Goal: Task Accomplishment & Management: Complete application form

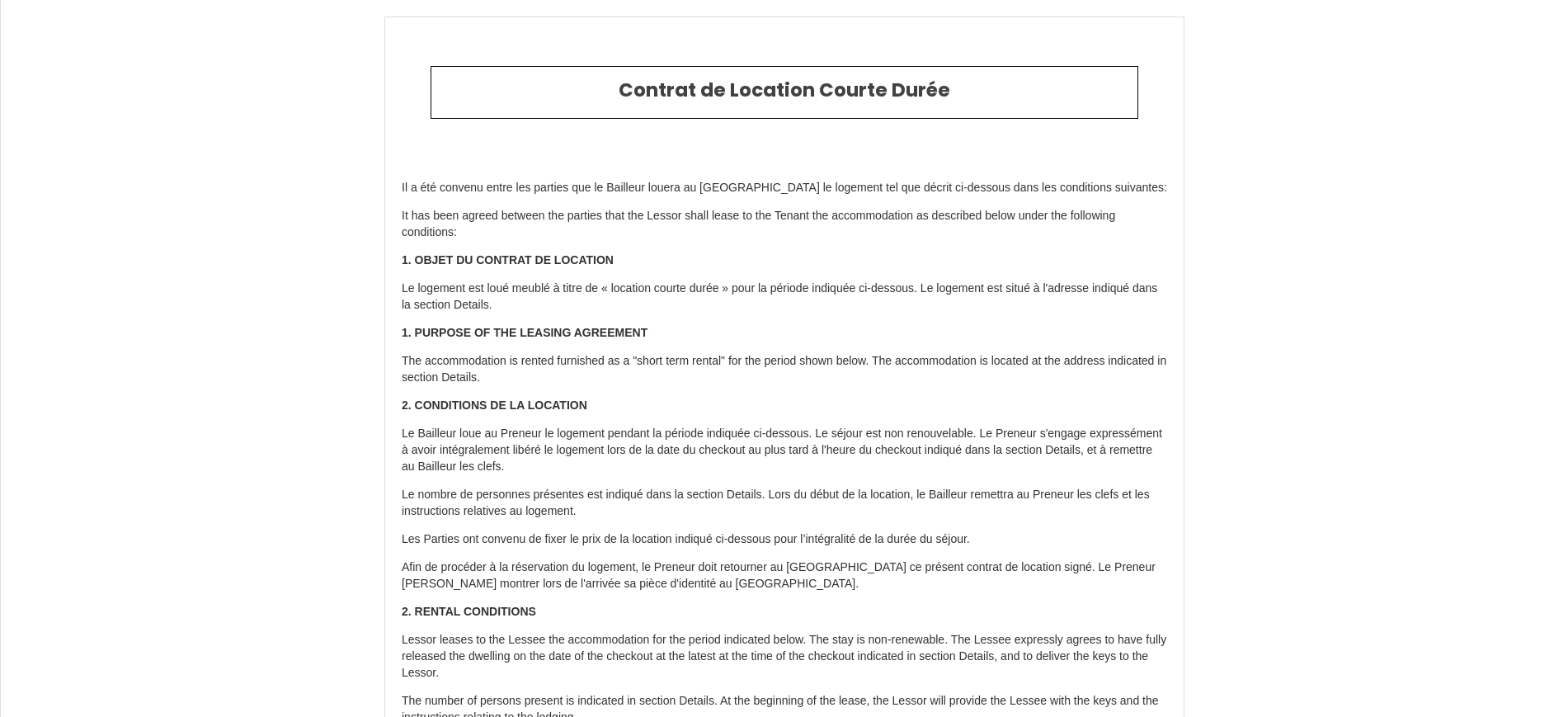
scroll to position [3367, 0]
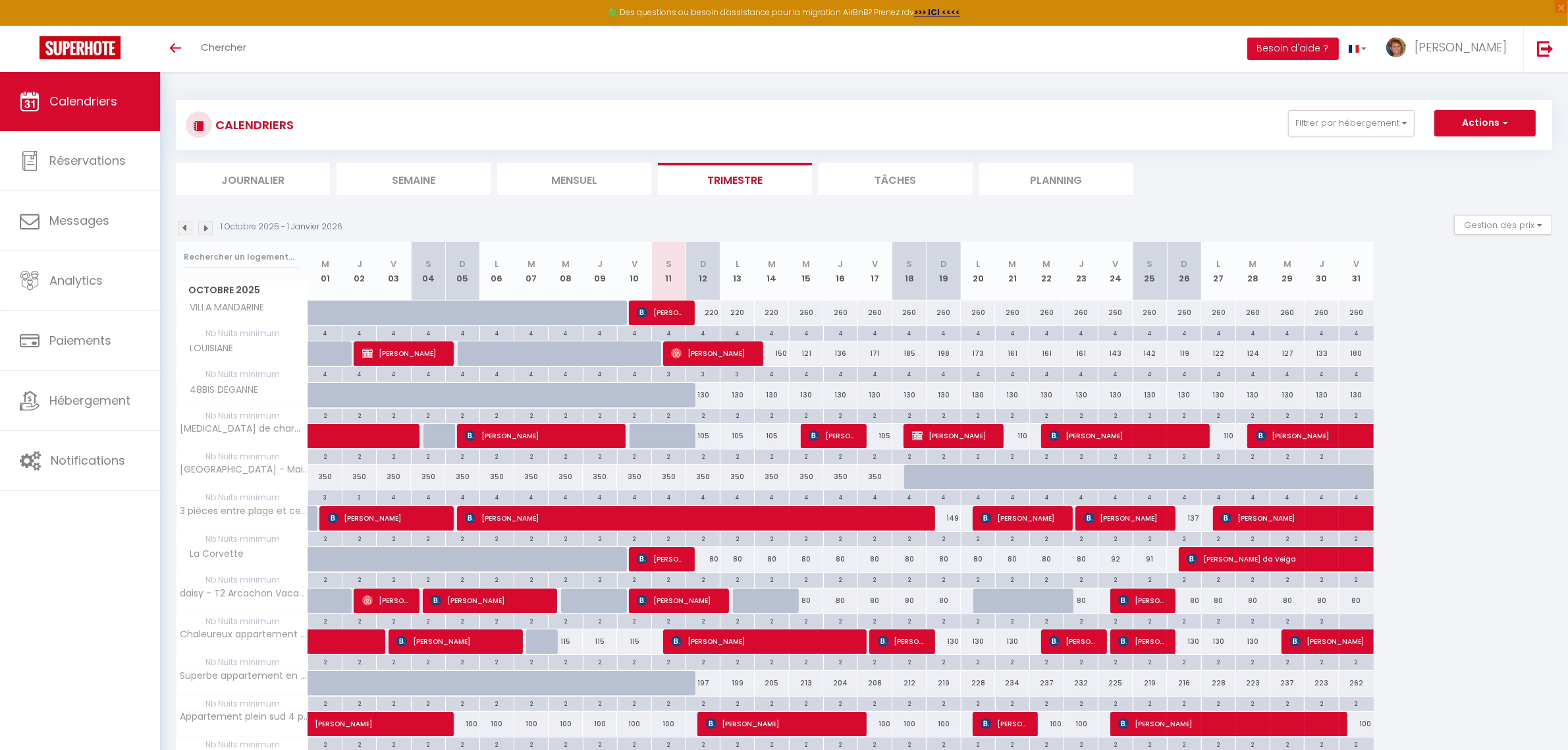
click at [1052, 188] on li "Planning" at bounding box center [1056, 179] width 154 height 32
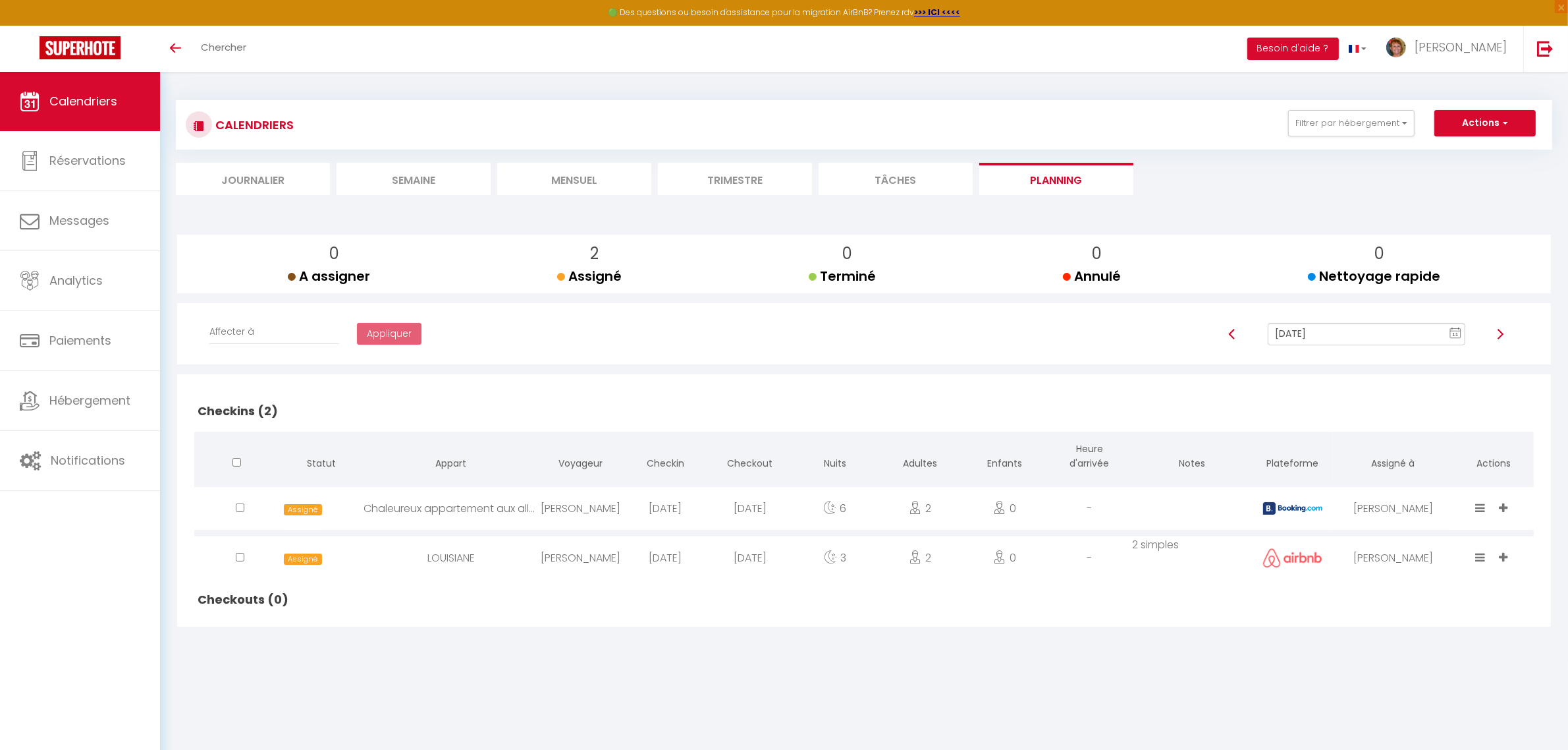
click at [1482, 509] on icon at bounding box center [1480, 507] width 10 height 11
click at [1408, 430] on li "Done" at bounding box center [1440, 436] width 104 height 25
click at [1479, 554] on icon at bounding box center [1480, 557] width 10 height 11
click at [1411, 478] on li "Done" at bounding box center [1440, 486] width 104 height 25
click at [1231, 334] on img at bounding box center [1232, 334] width 11 height 11
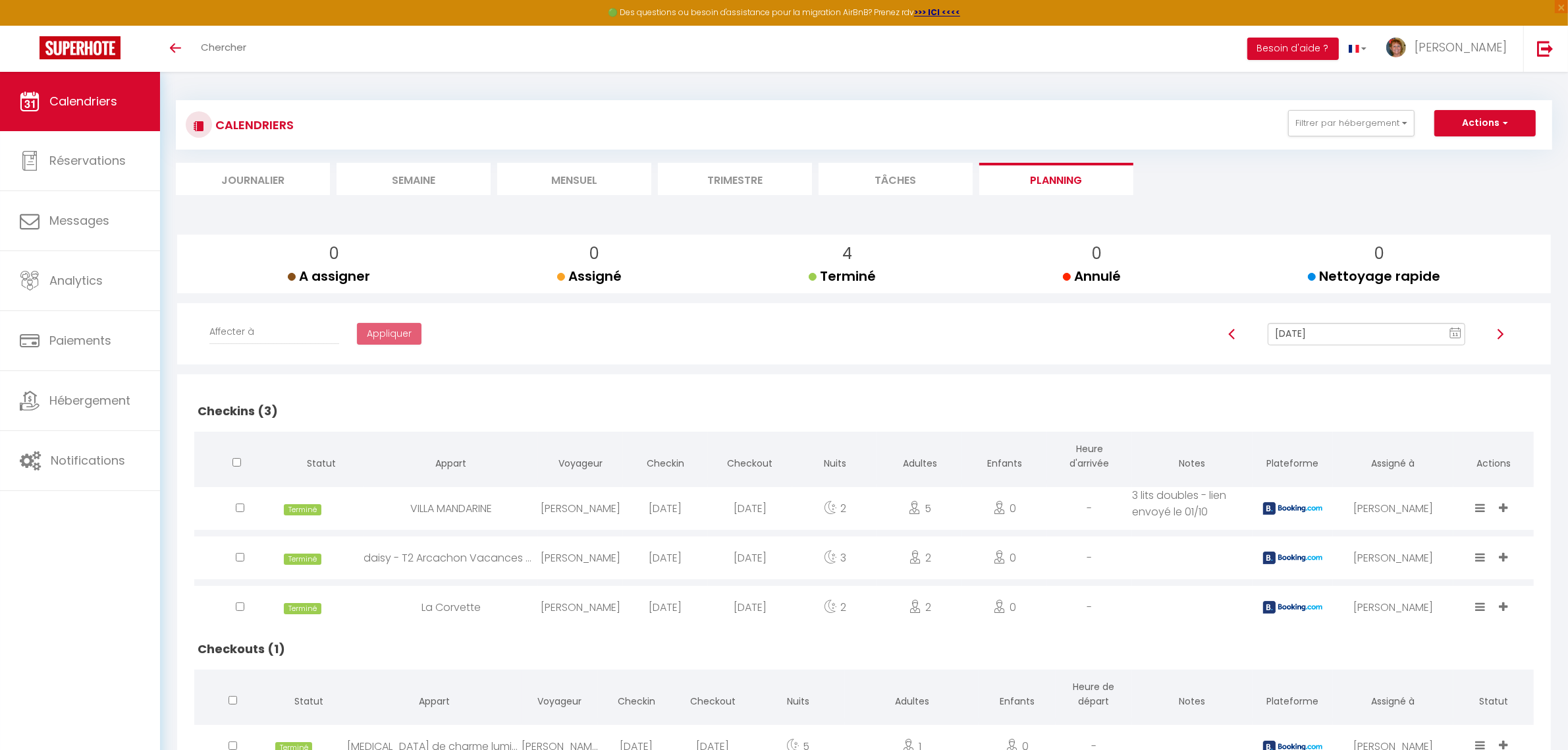
click at [1500, 336] on img at bounding box center [1500, 334] width 11 height 11
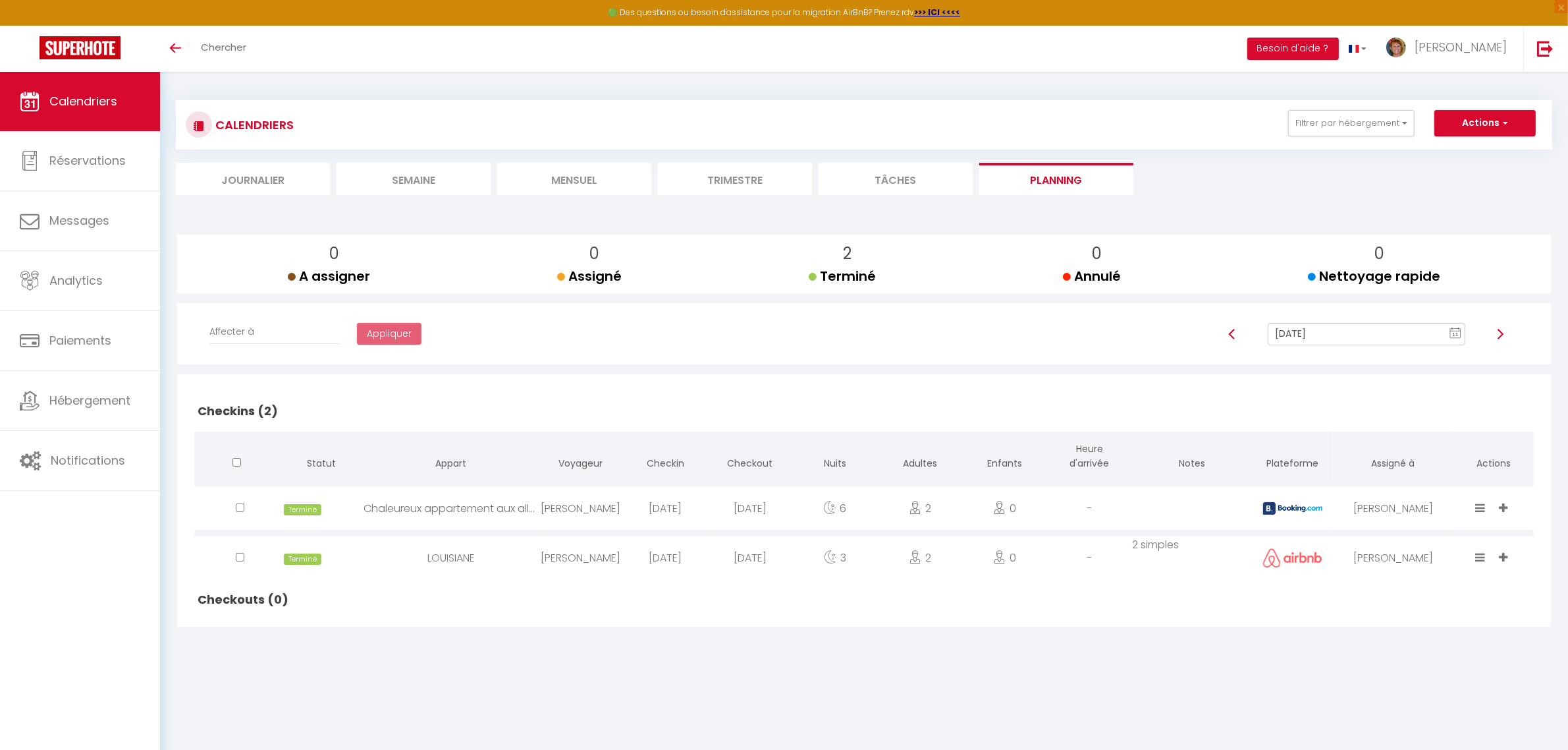
click at [1500, 336] on img at bounding box center [1500, 334] width 11 height 11
type input "[DATE]"
checkbox input "false"
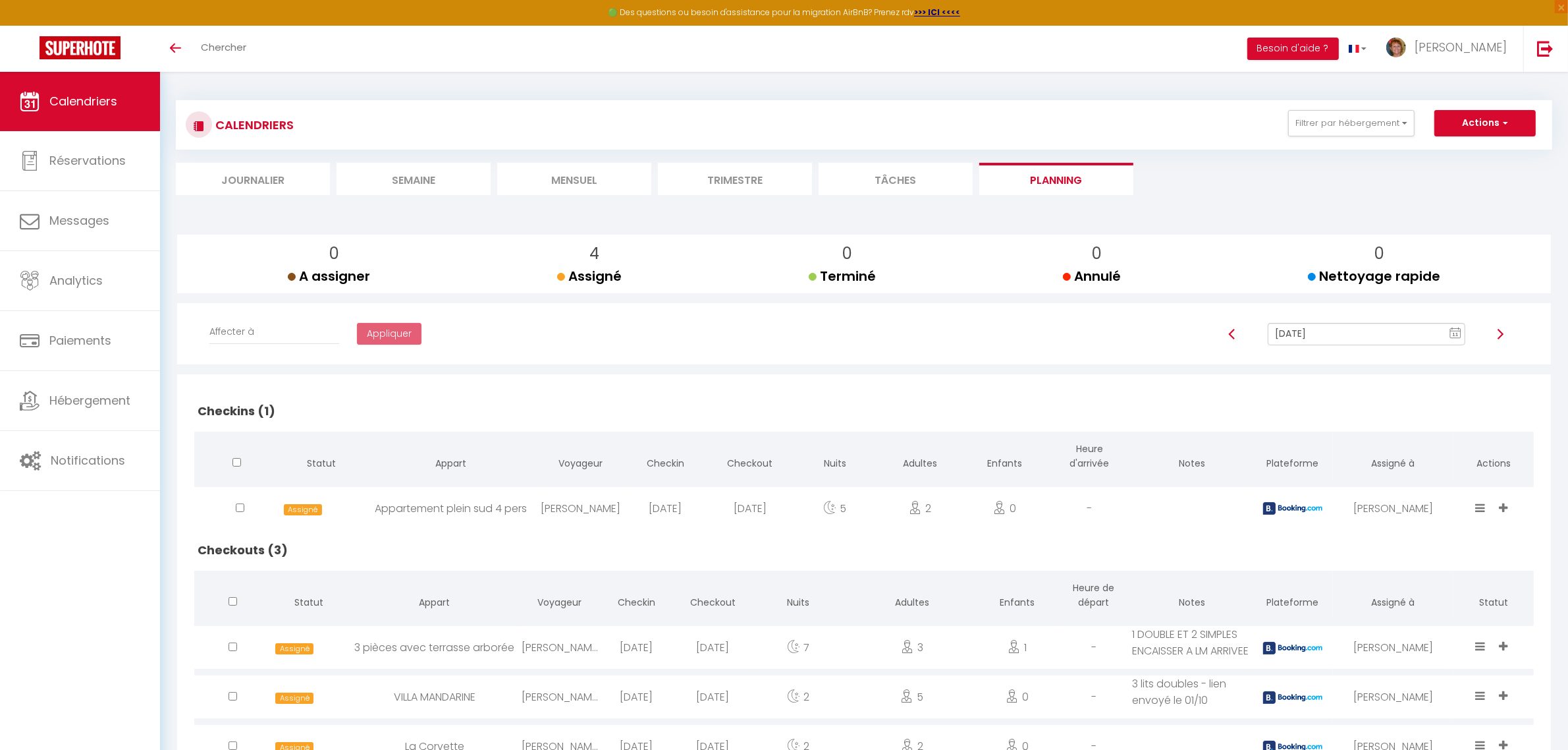
scroll to position [71, 0]
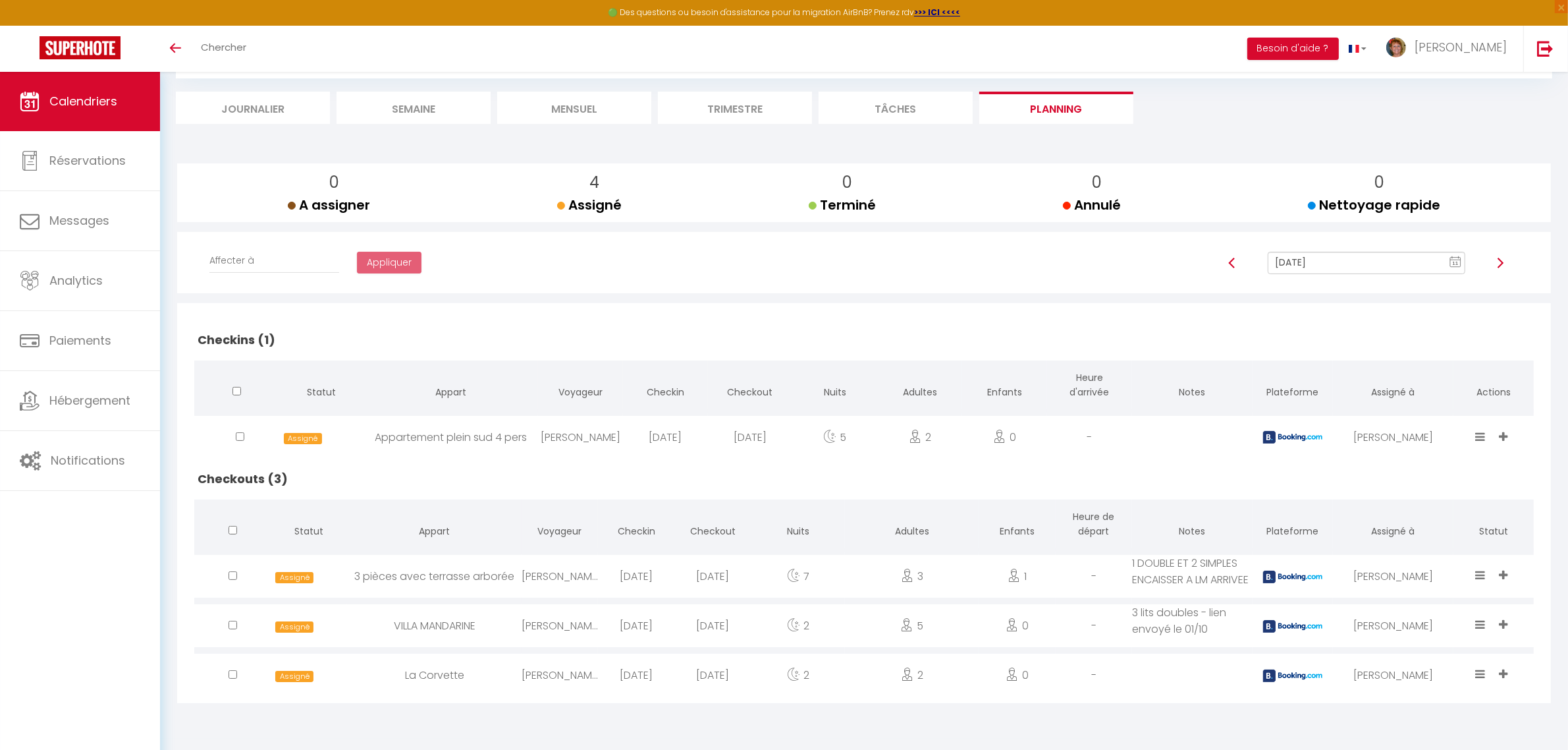
click at [719, 109] on li "Trimestre" at bounding box center [734, 107] width 154 height 32
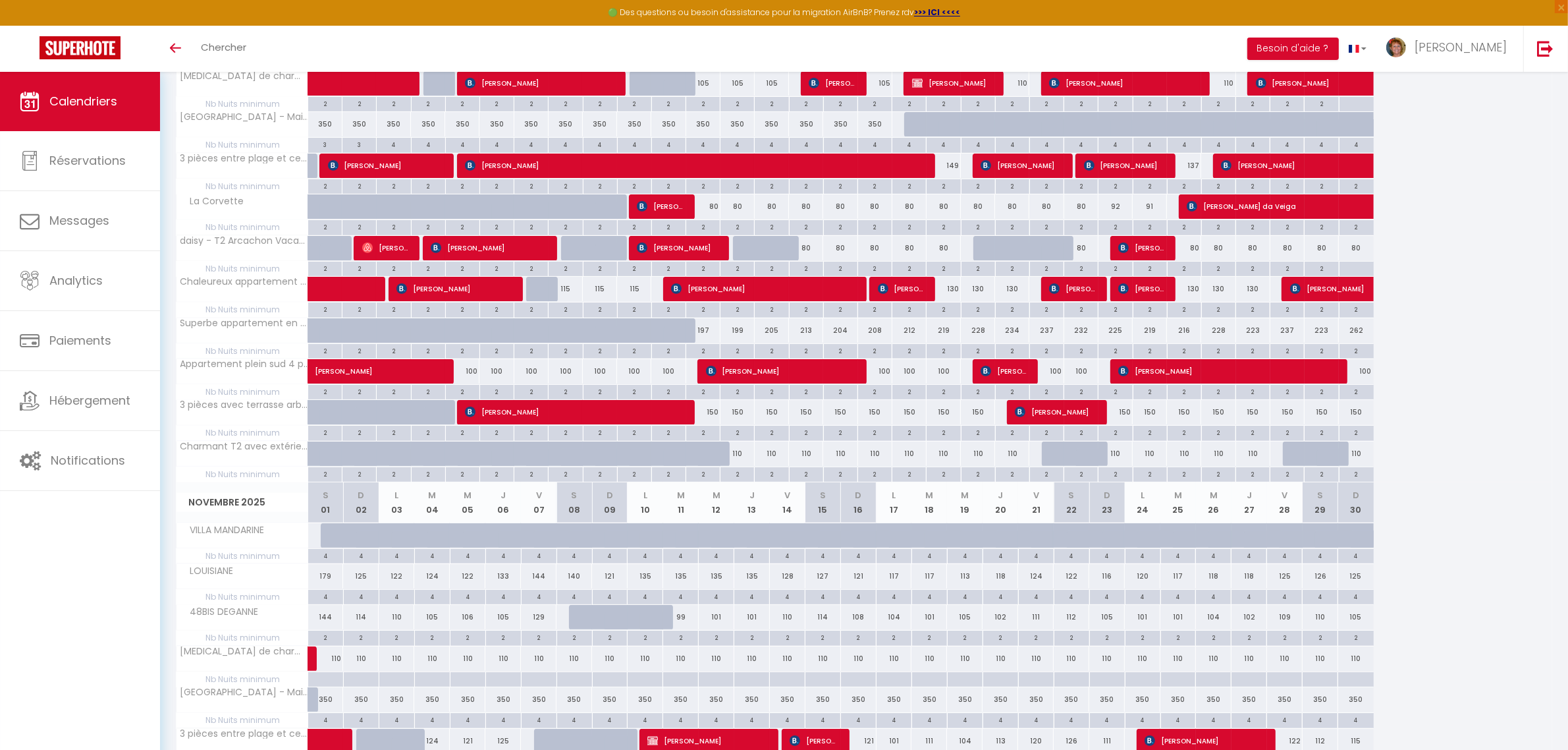
scroll to position [154, 0]
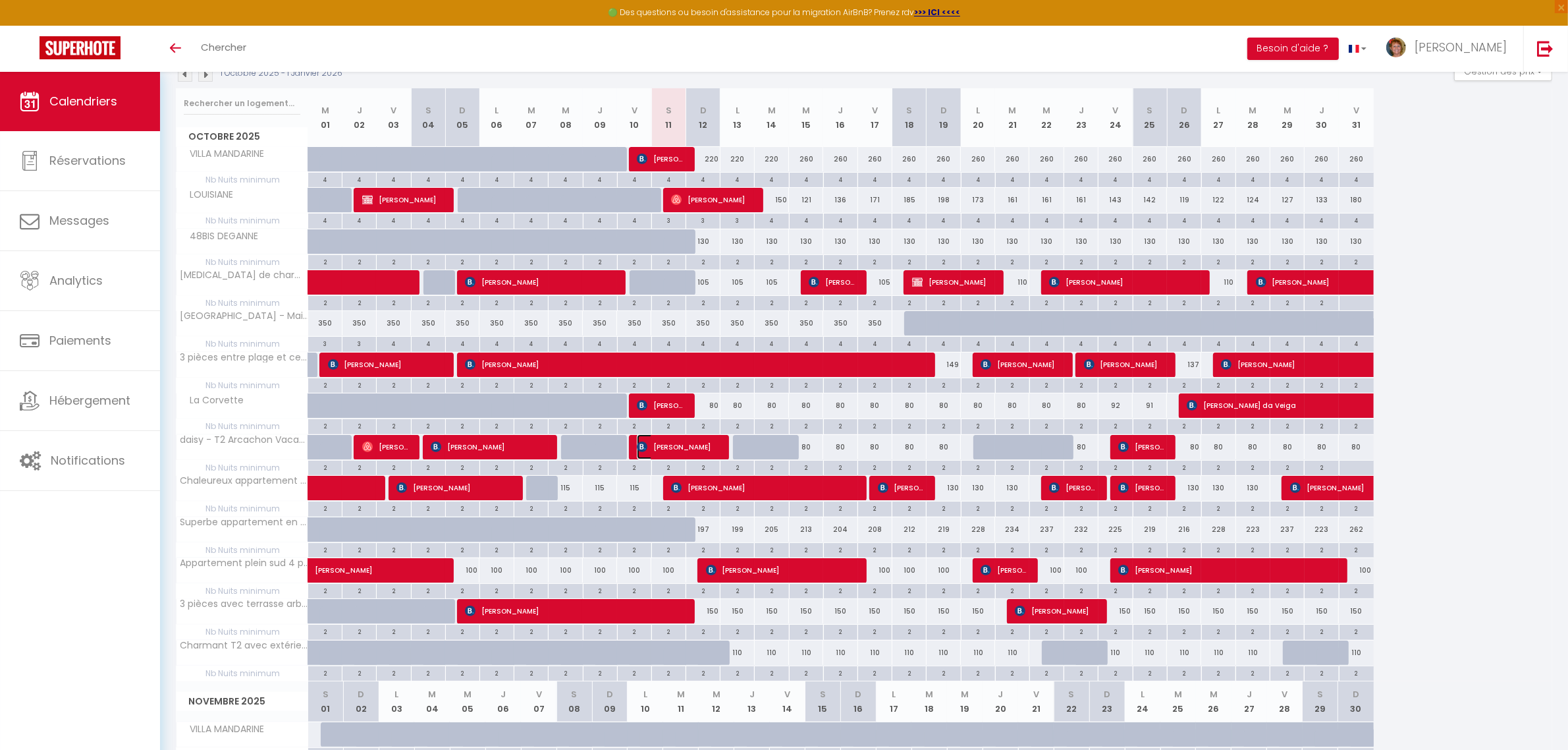
click at [669, 449] on span "[PERSON_NAME]" at bounding box center [676, 447] width 79 height 25
select select "OK"
select select "0"
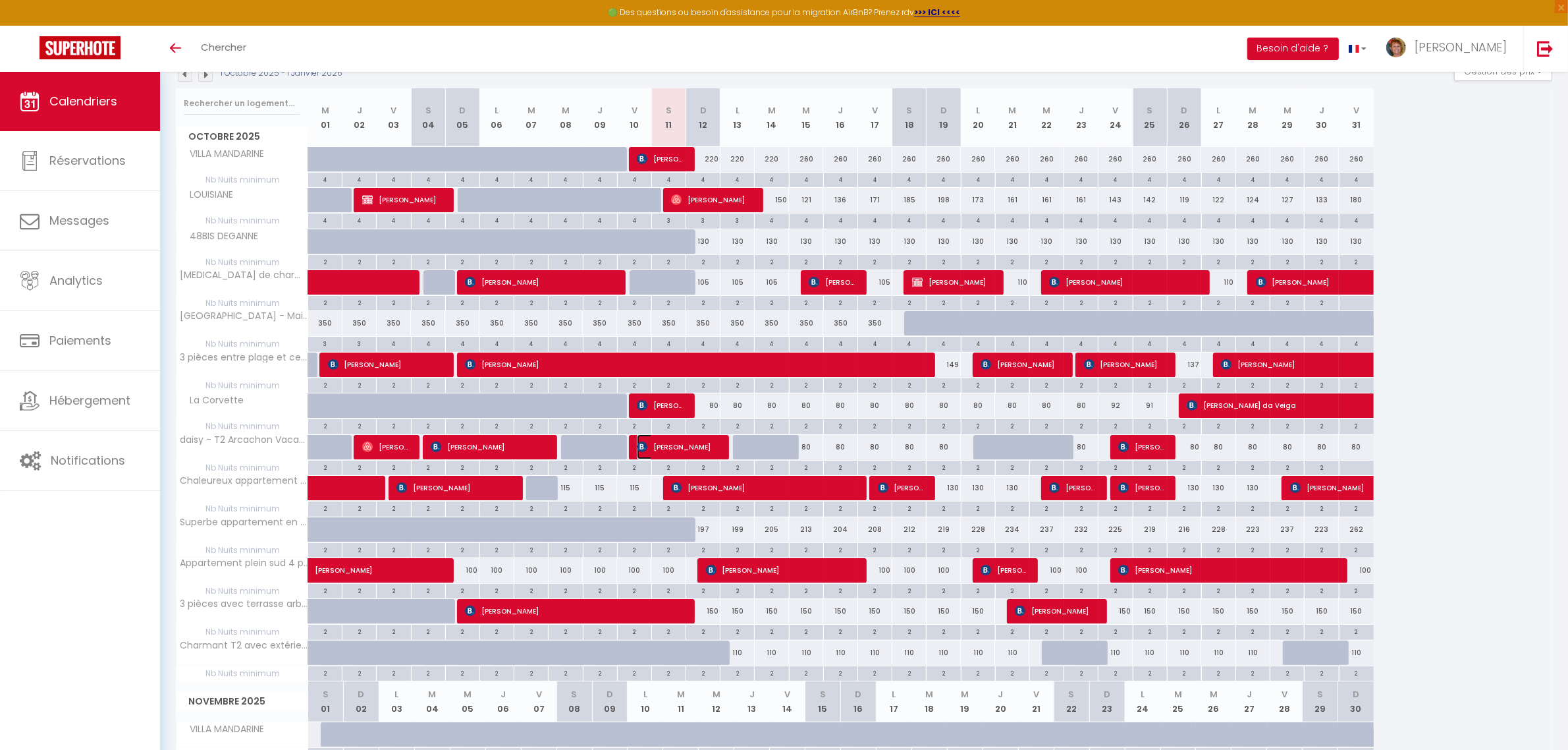
select select "1"
select select
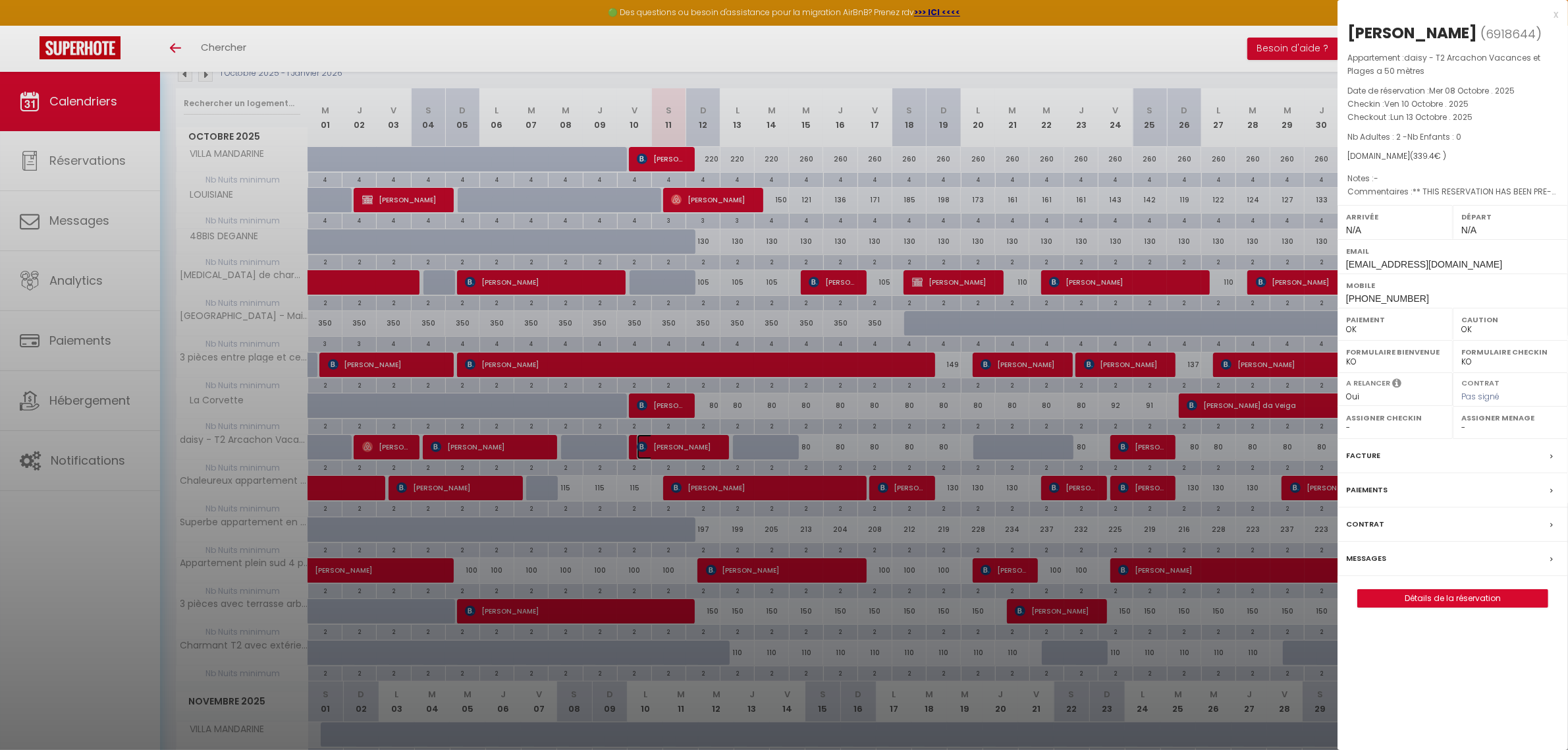
select select "11213"
select select "39332"
click at [1449, 607] on link "Détails de la réservation" at bounding box center [1452, 598] width 190 height 17
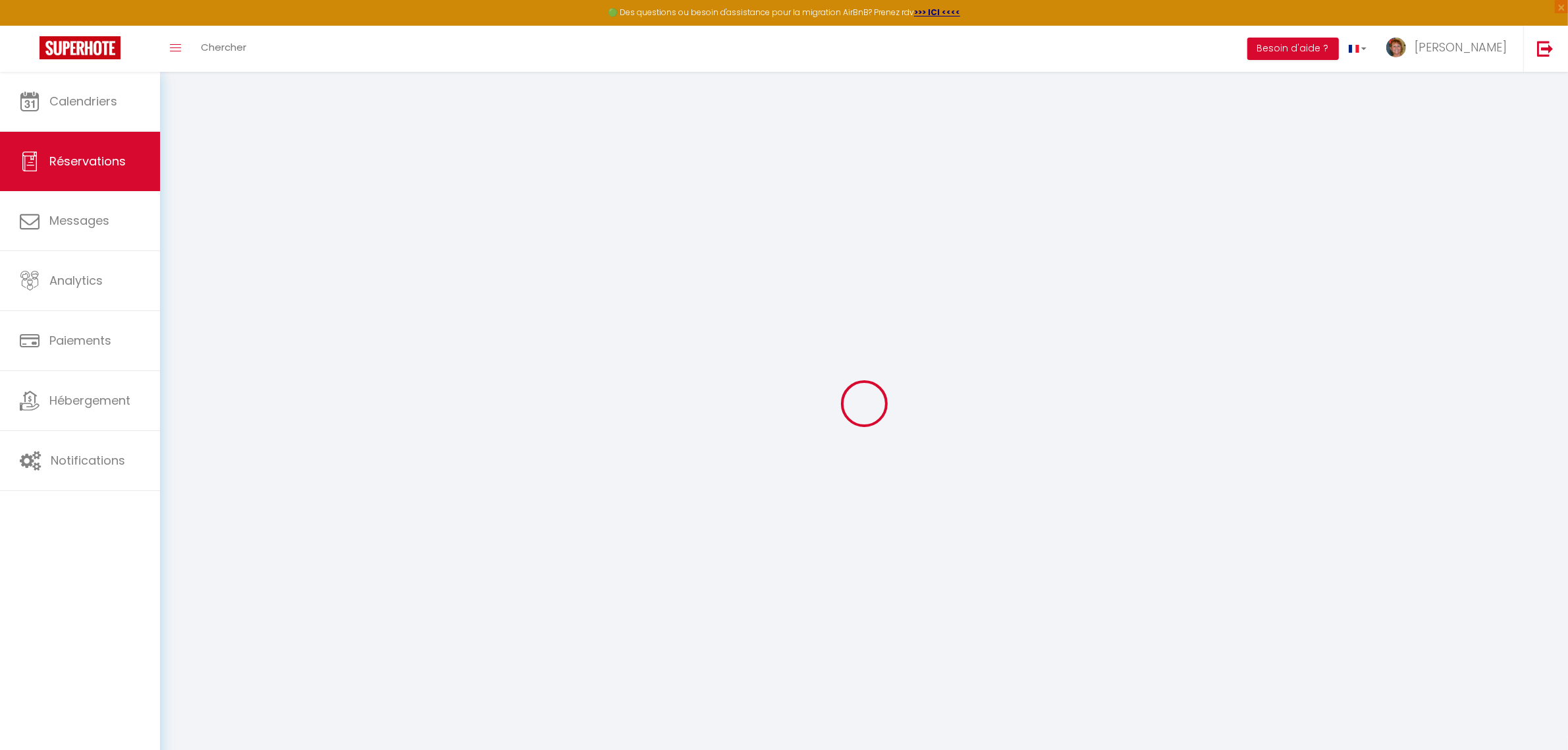
type input "Rosa"
type input "[PERSON_NAME]"
type input "[EMAIL_ADDRESS][DOMAIN_NAME]"
type input "[PHONE_NUMBER]"
type input "."
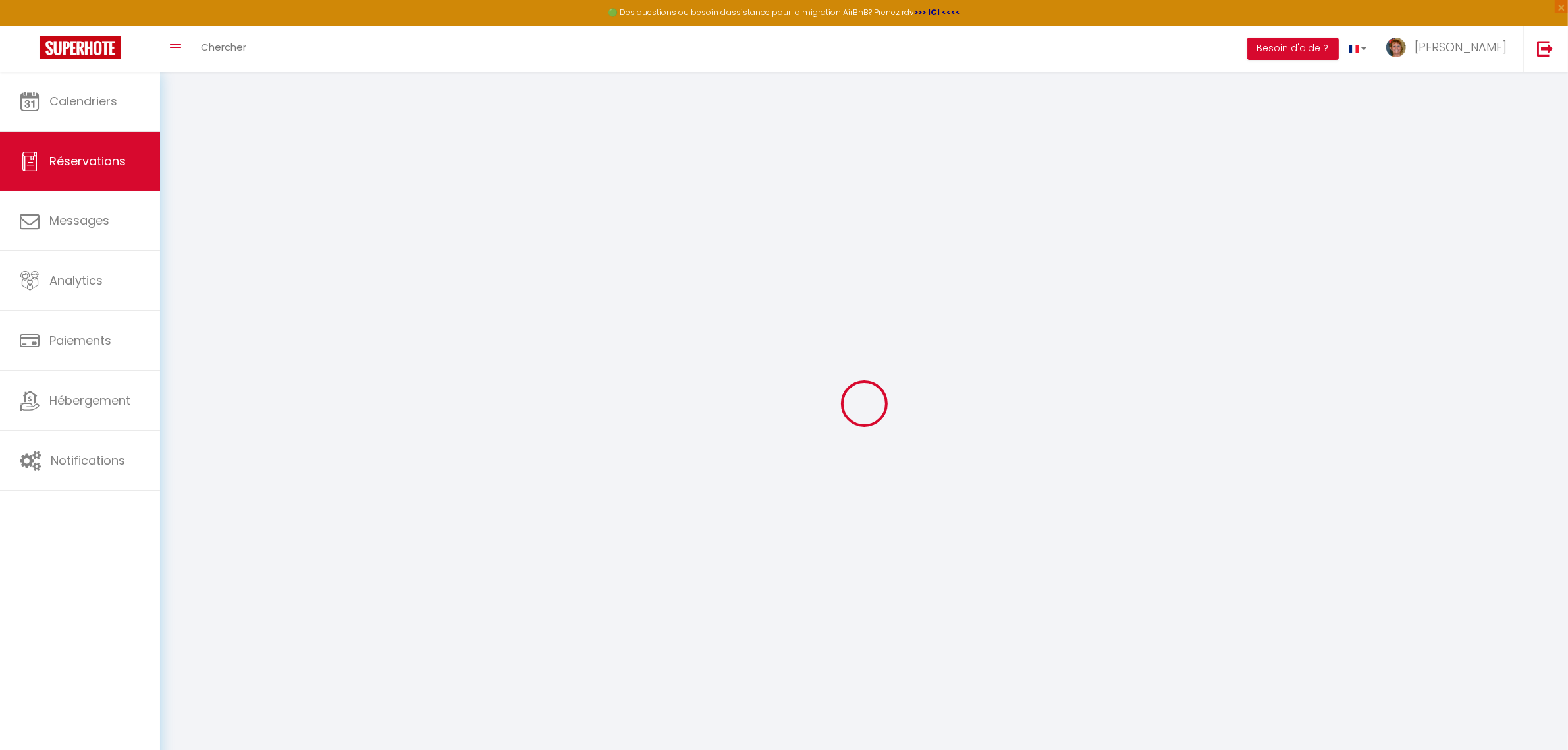
select select "ES"
type input "56.37"
type input "4.75"
select select "32303"
select select "1"
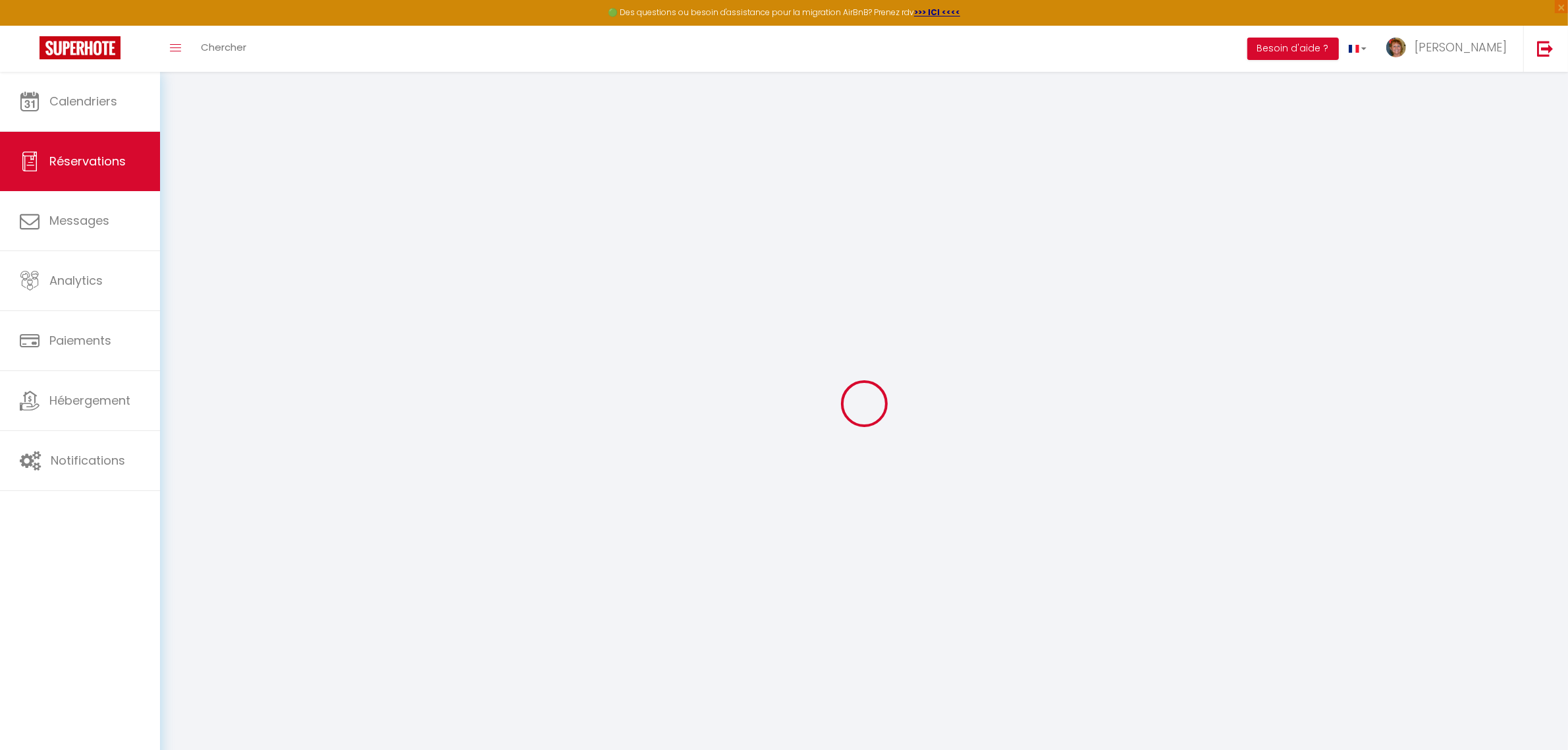
select select
type input "2"
select select "12"
select select "15"
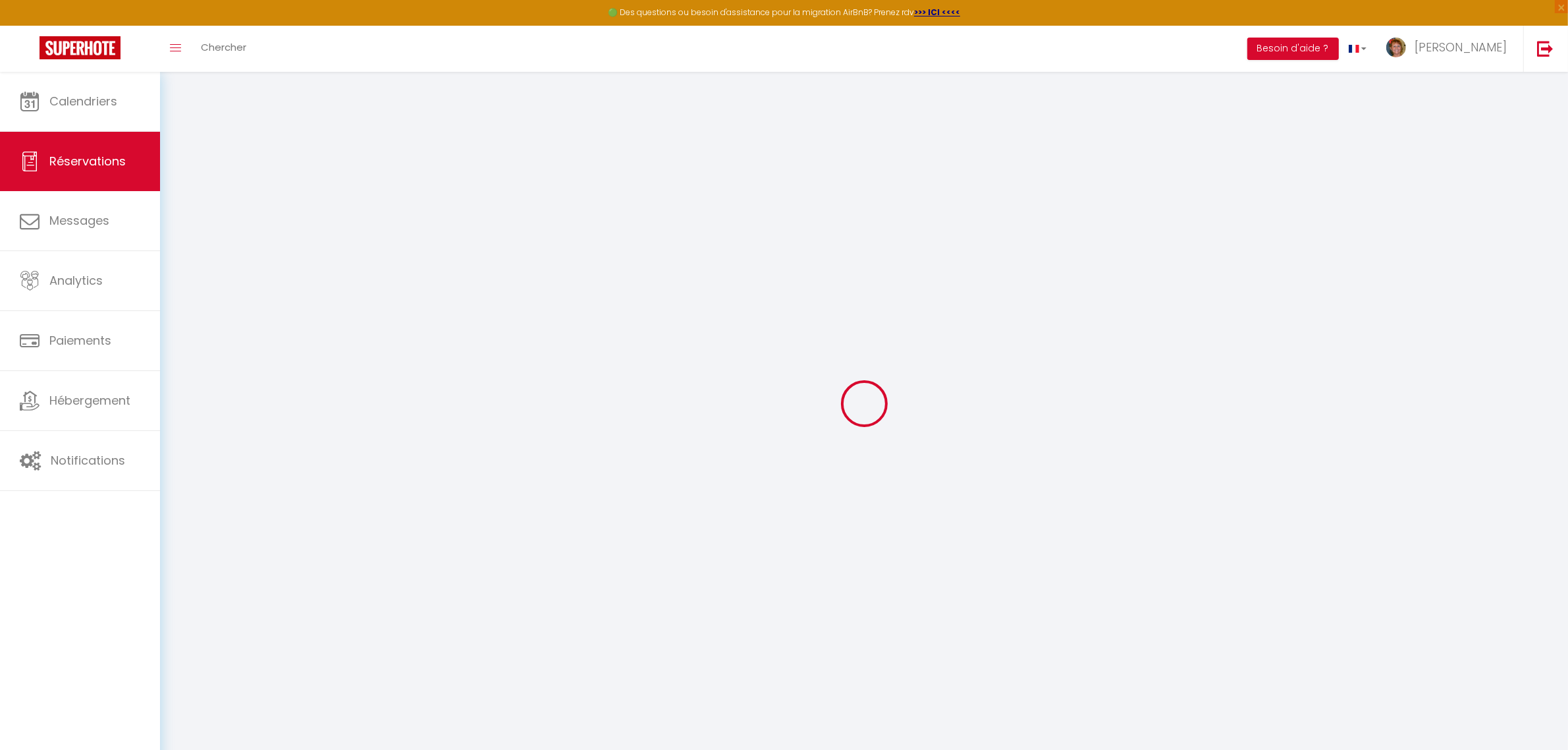
type input "291.6"
checkbox input "false"
type input "0"
select select "2"
type input "0"
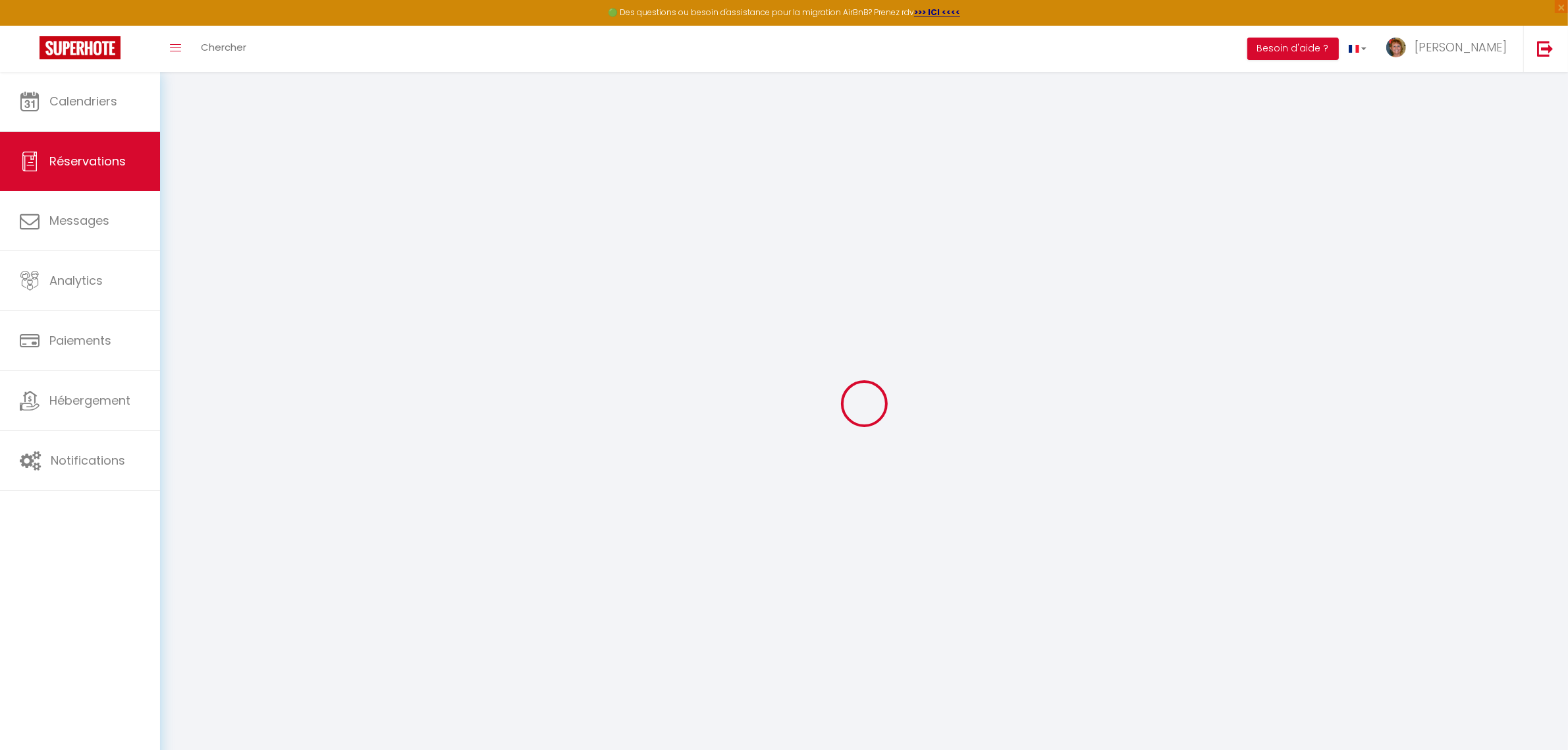
type input "0"
select select
checkbox input "false"
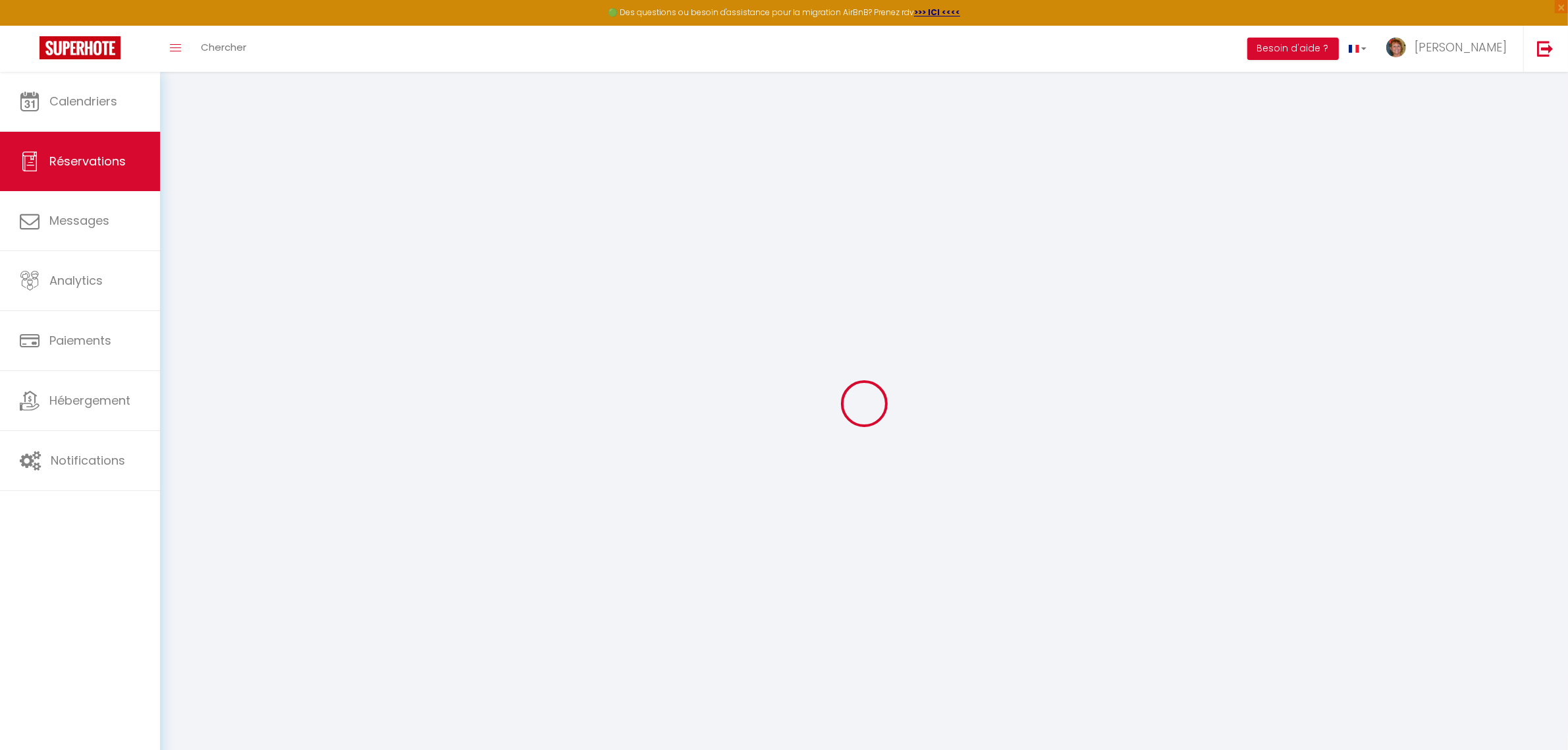
select select
checkbox input "false"
select select
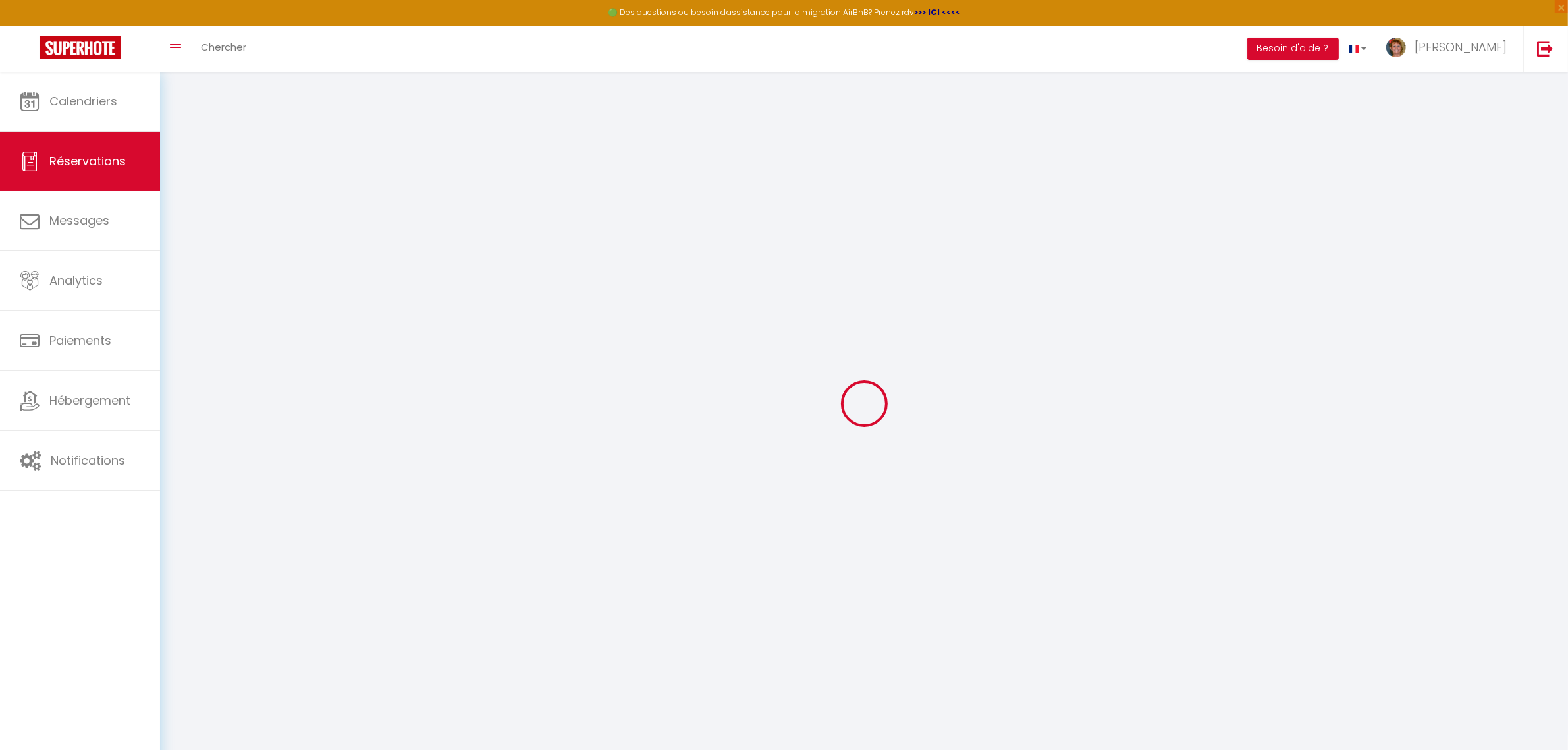
checkbox input "false"
type textarea "** THIS RESERVATION HAS BEEN PRE-PAID ** BOOKING NOTE : Payment charge is EUR 4…"
select select
checkbox input "false"
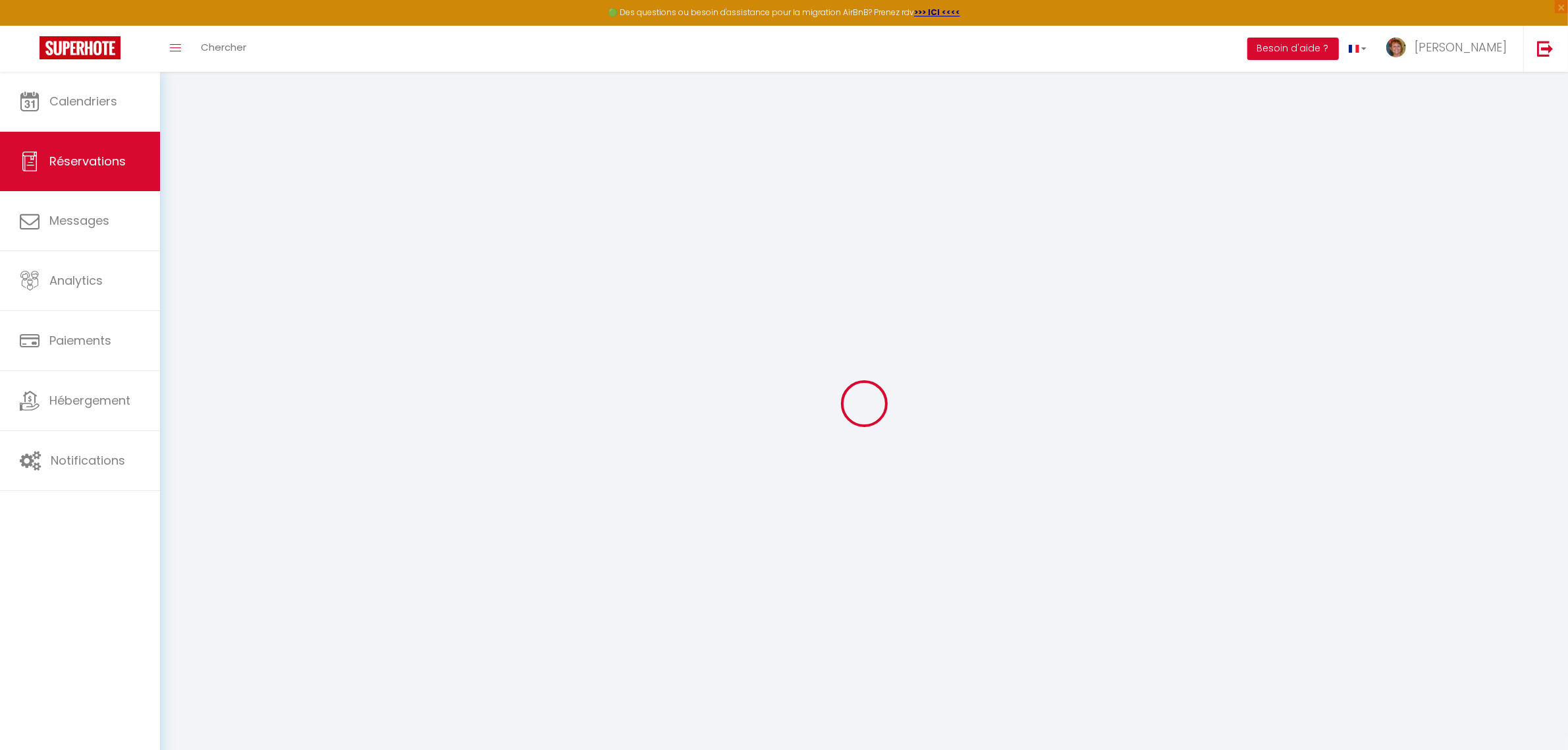
type input "40"
type input "7.8"
select select
checkbox input "false"
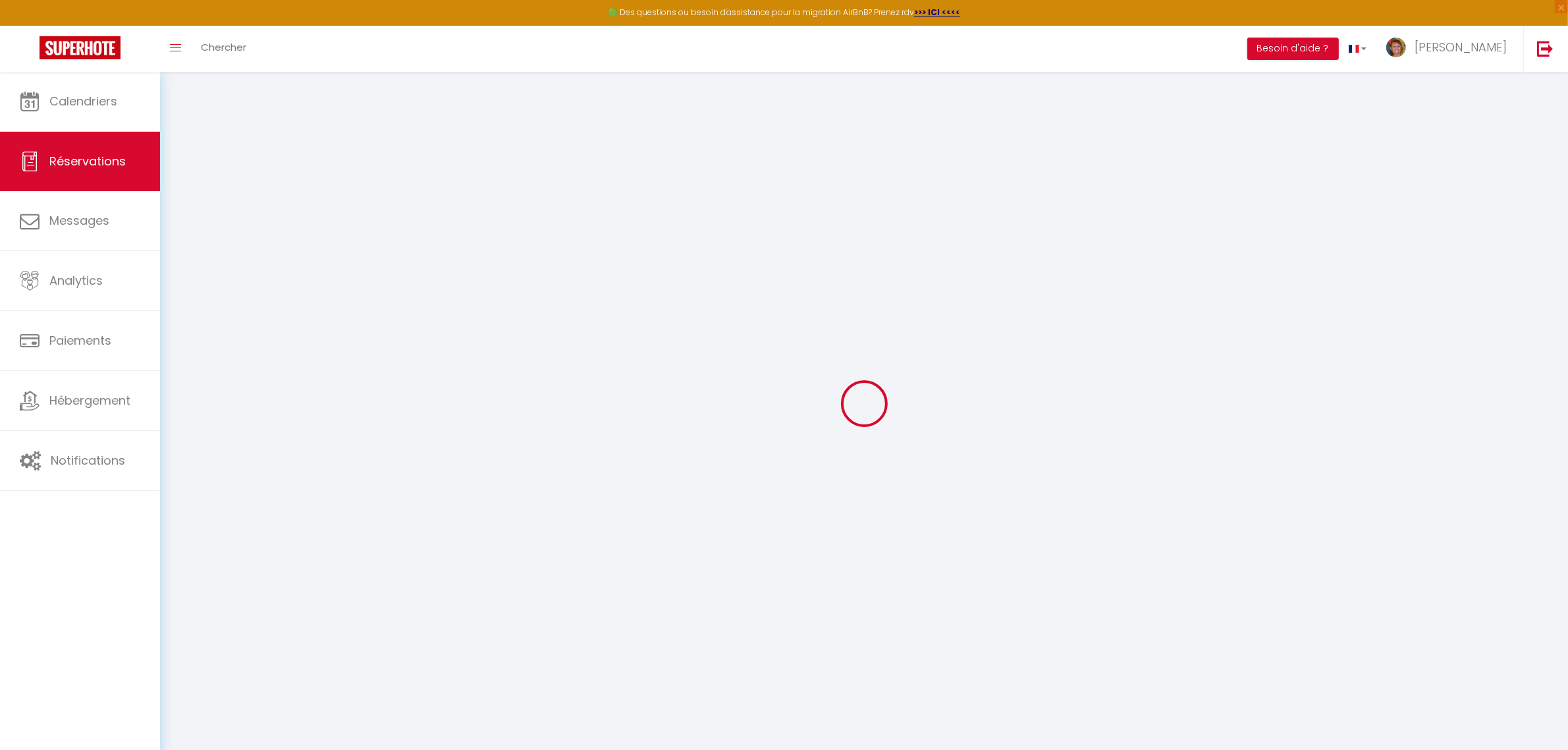
select select
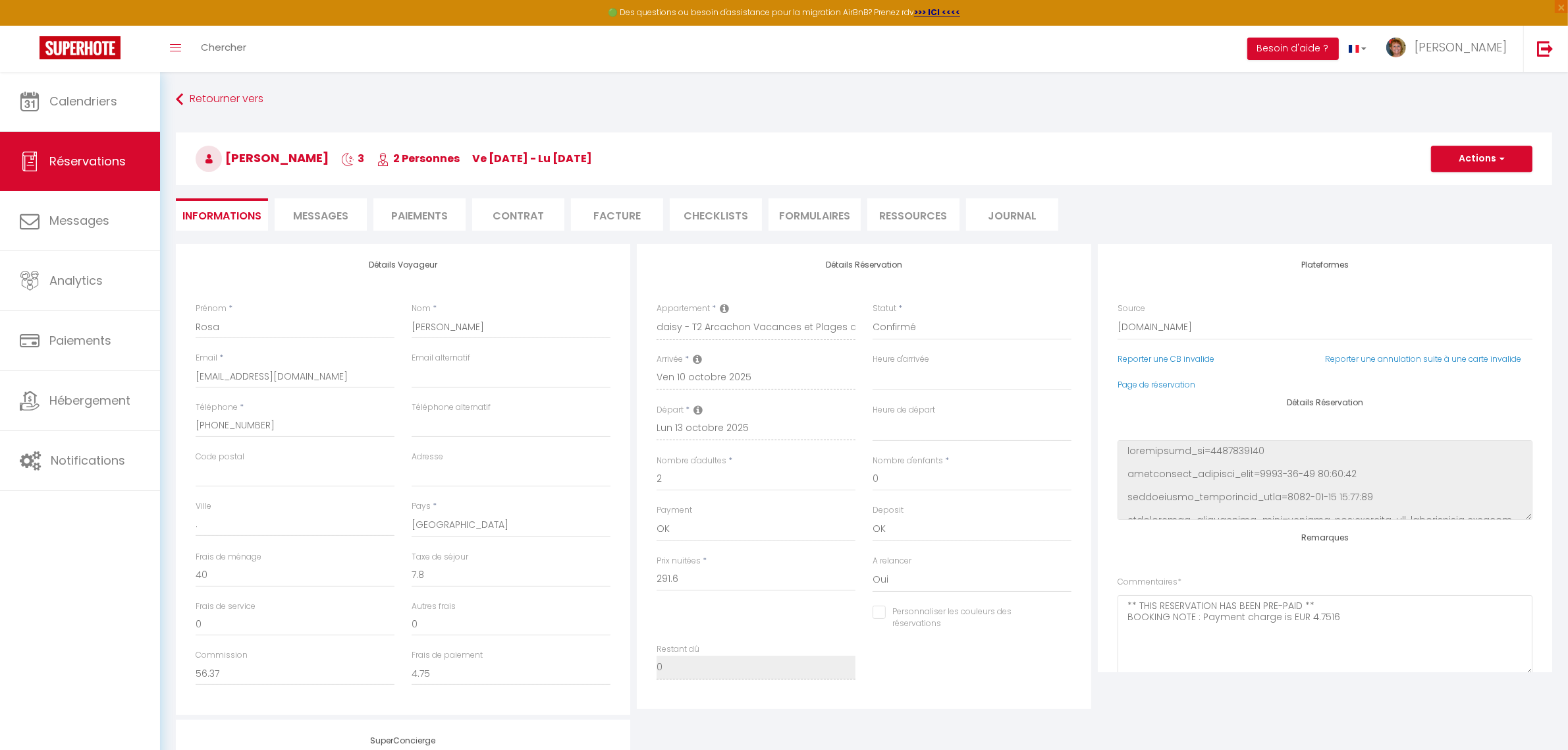
scroll to position [144, 0]
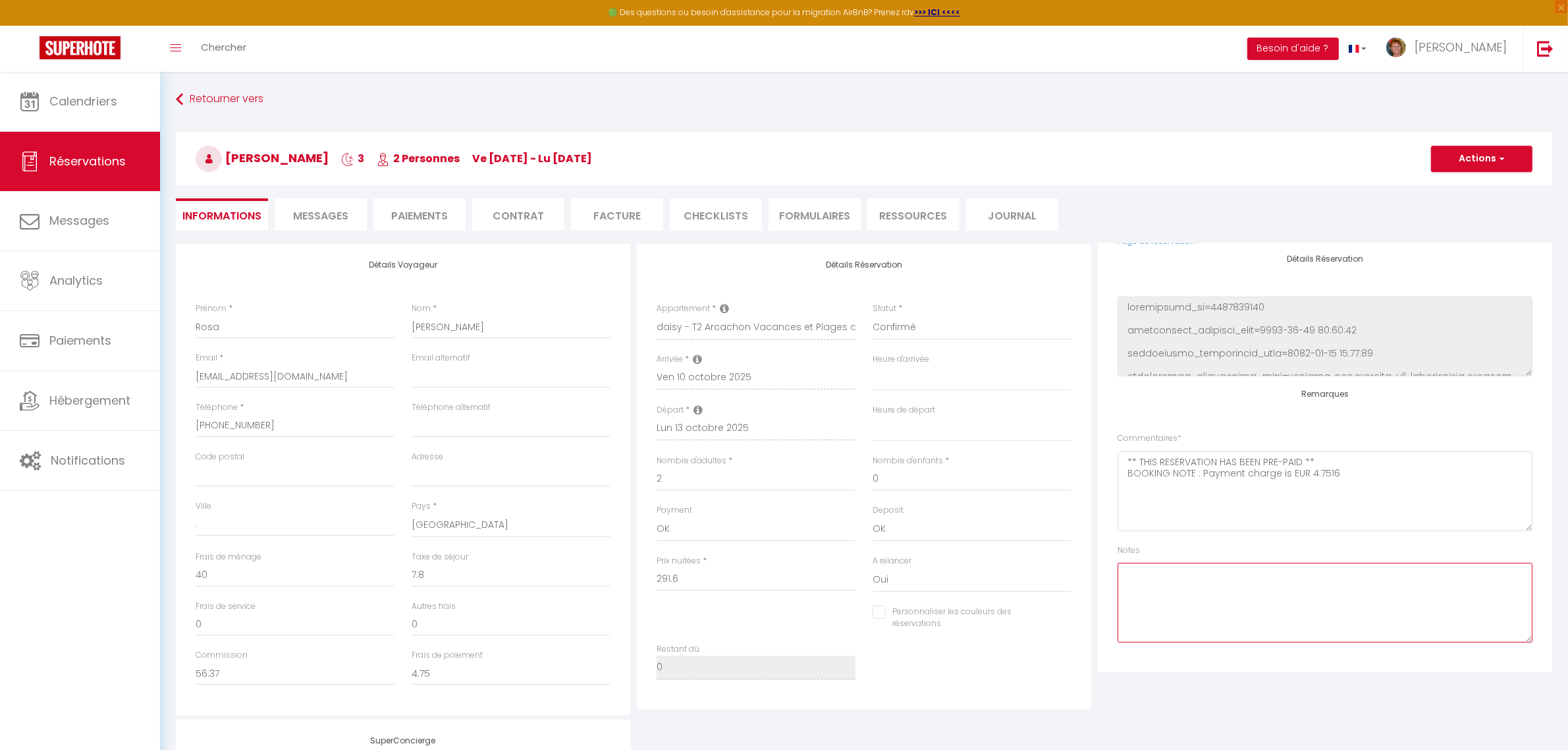
click at [1194, 586] on textarea at bounding box center [1325, 602] width 415 height 79
type textarea "prolo,nge de 2 niçtées pour 194.40 - vrt a faire"
click at [1463, 159] on button "Actions" at bounding box center [1481, 159] width 101 height 26
click at [1447, 193] on link "Enregistrer" at bounding box center [1468, 188] width 104 height 17
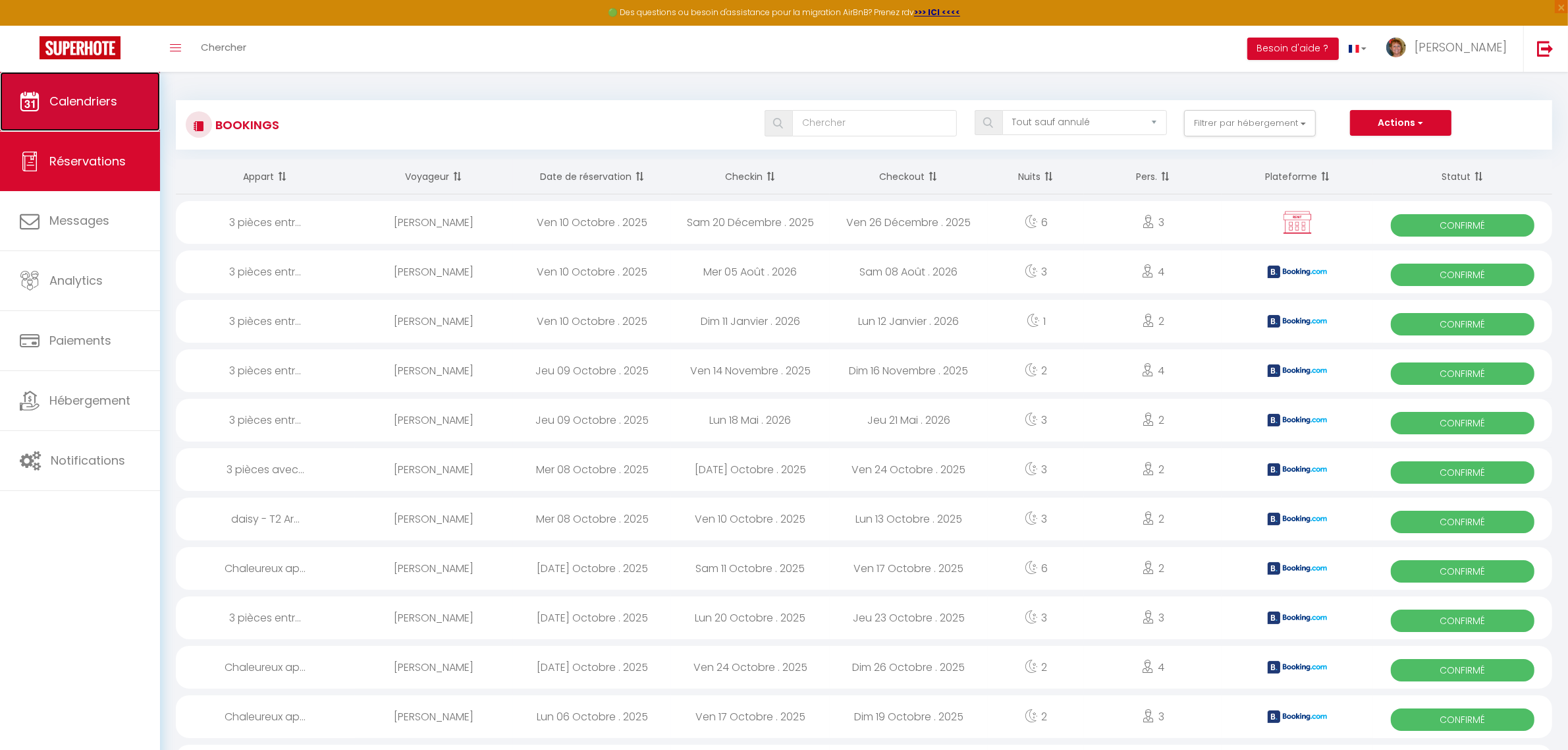
click at [99, 102] on span "Calendriers" at bounding box center [83, 101] width 68 height 17
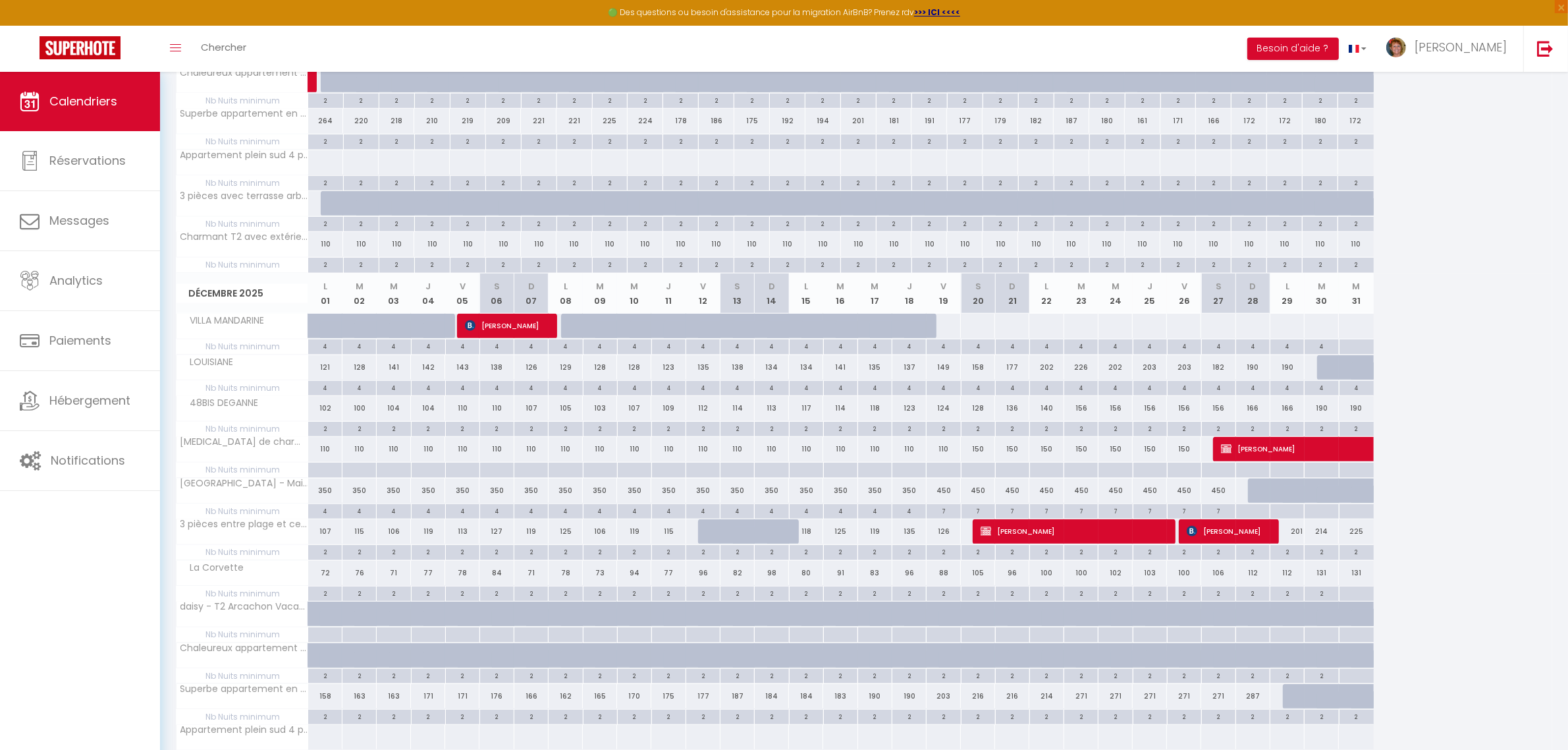
scroll to position [1300, 0]
